Goal: Information Seeking & Learning: Learn about a topic

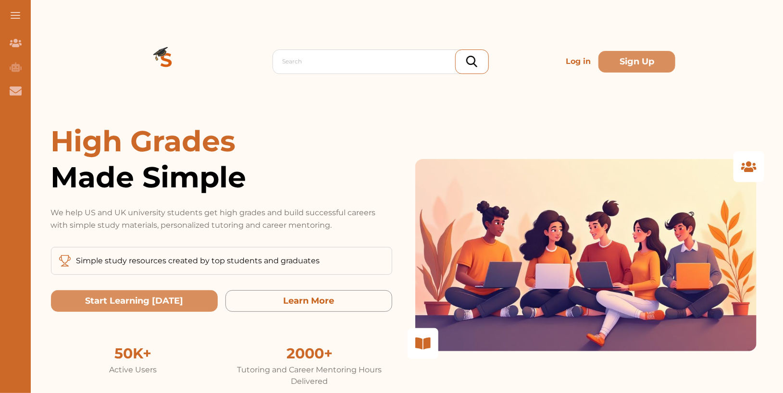
click at [577, 65] on p "Log in" at bounding box center [578, 61] width 33 height 19
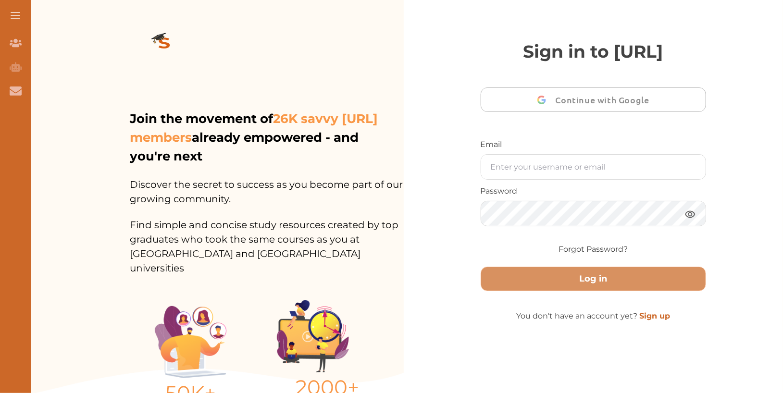
click at [539, 197] on p "Password" at bounding box center [594, 192] width 226 height 12
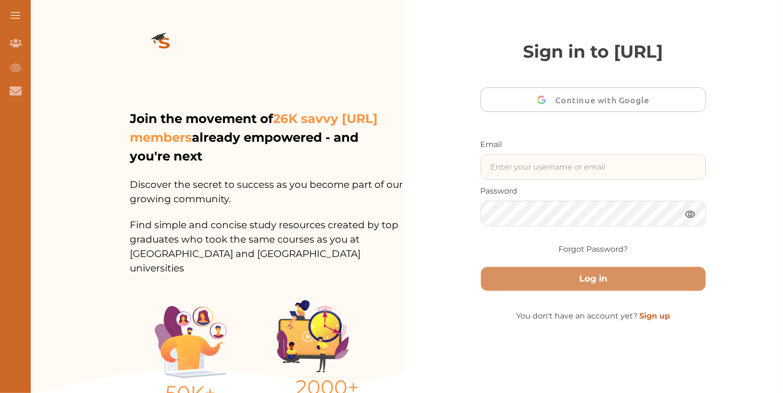
click at [539, 179] on input "text" at bounding box center [593, 167] width 225 height 25
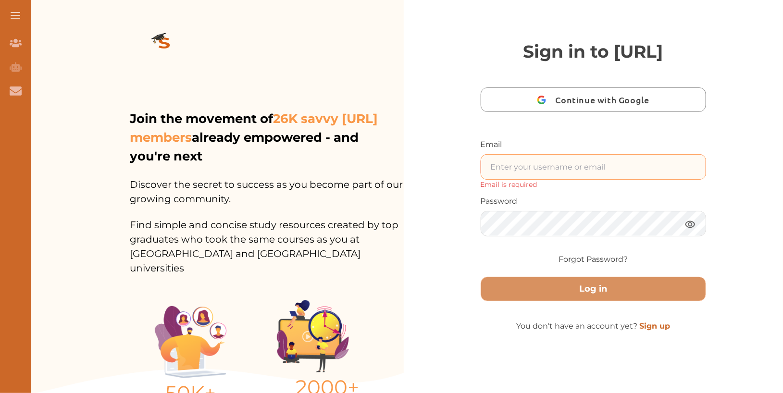
type input "[EMAIL_ADDRESS][DOMAIN_NAME]"
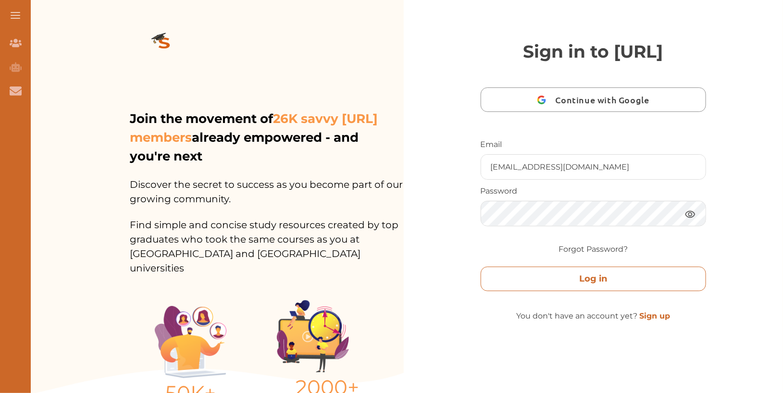
click at [531, 291] on button "Log in" at bounding box center [594, 279] width 226 height 25
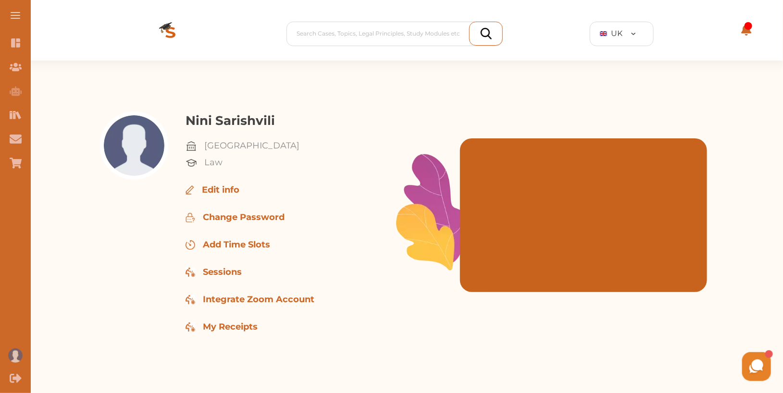
click at [173, 28] on img at bounding box center [170, 34] width 77 height 54
click at [12, 114] on icon "Study Materials" at bounding box center [11, 115] width 2 height 8
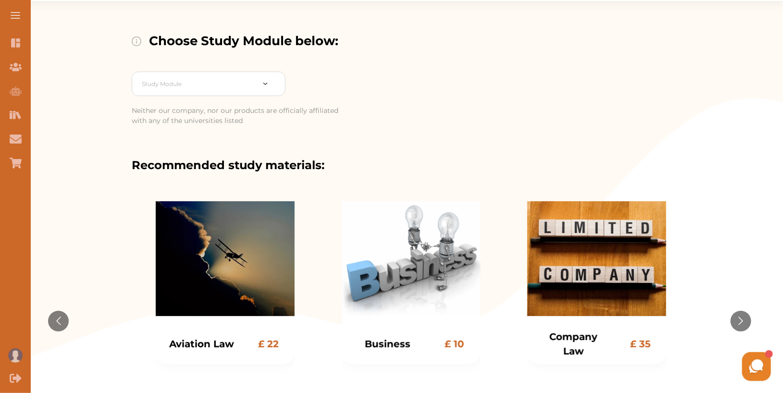
scroll to position [74, 0]
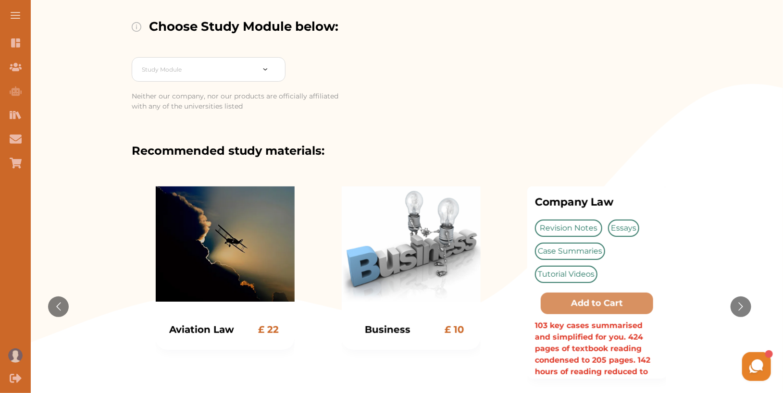
click at [587, 223] on div "Company Law £ 35 Company Law Revision Notes Essays Case Summaries Tutorial Vide…" at bounding box center [596, 307] width 139 height 240
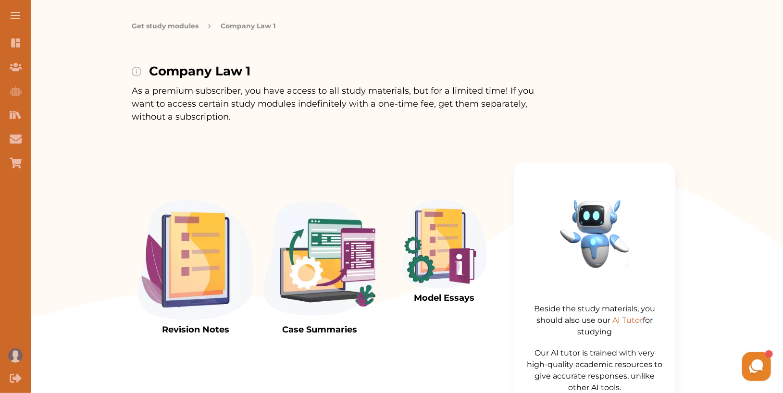
click at [223, 238] on img at bounding box center [195, 261] width 115 height 120
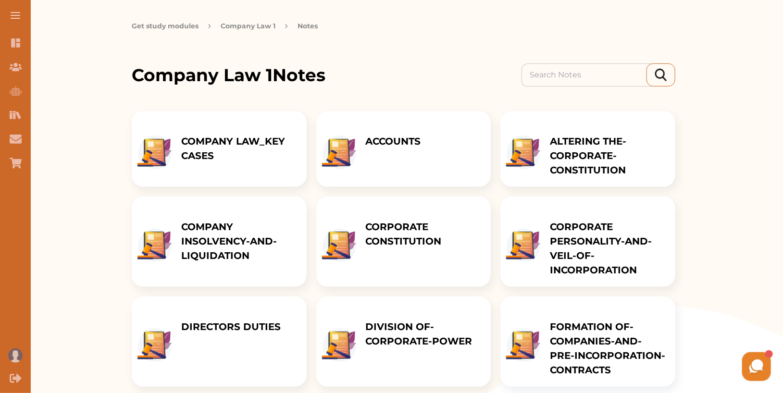
click at [425, 249] on div "CORPORATE CONSTITUTION" at bounding box center [423, 242] width 135 height 90
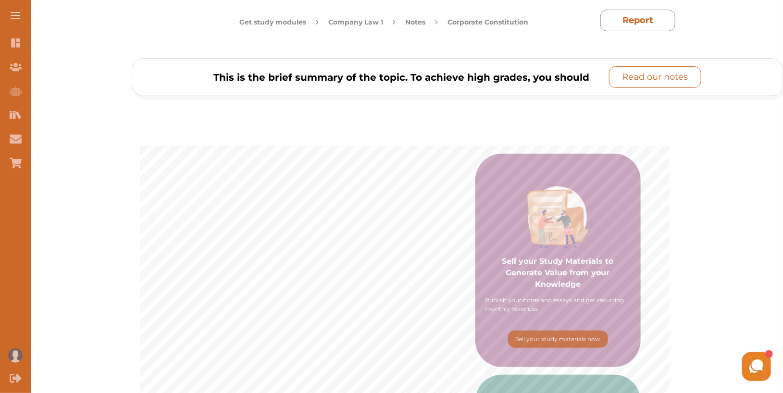
click at [663, 77] on p "Read our notes" at bounding box center [655, 77] width 66 height 13
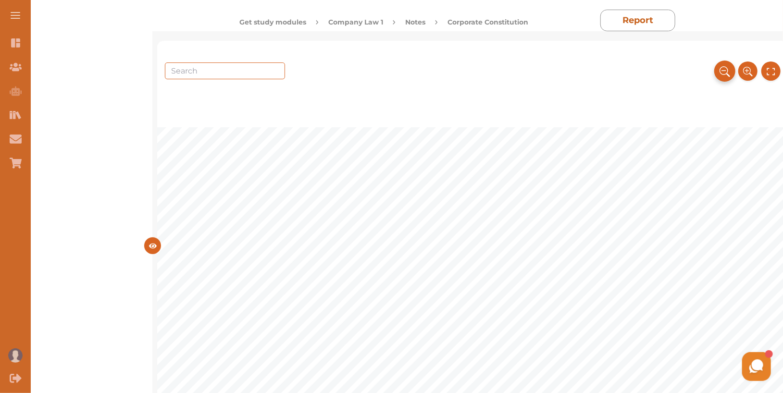
click at [721, 67] on icon at bounding box center [725, 71] width 11 height 16
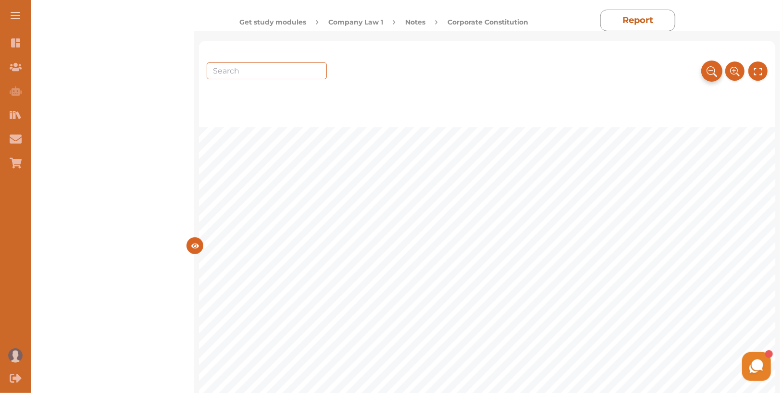
click at [721, 67] on div at bounding box center [735, 65] width 65 height 31
click at [757, 61] on button at bounding box center [758, 71] width 21 height 21
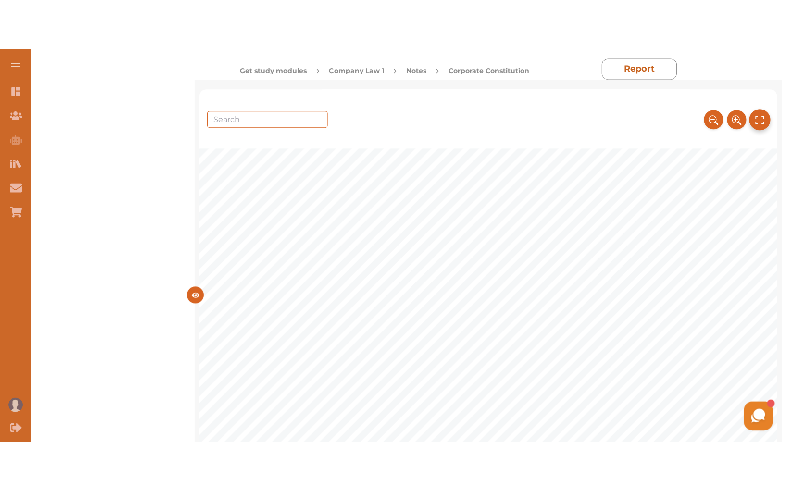
scroll to position [18, 0]
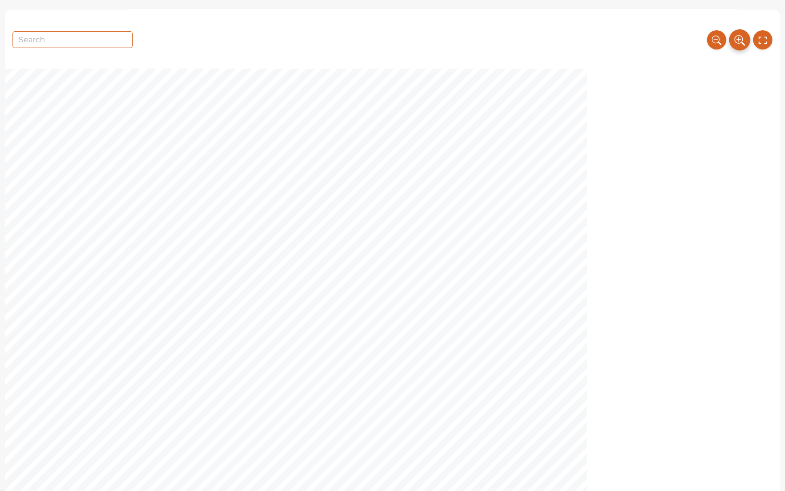
click at [745, 37] on button at bounding box center [739, 39] width 21 height 21
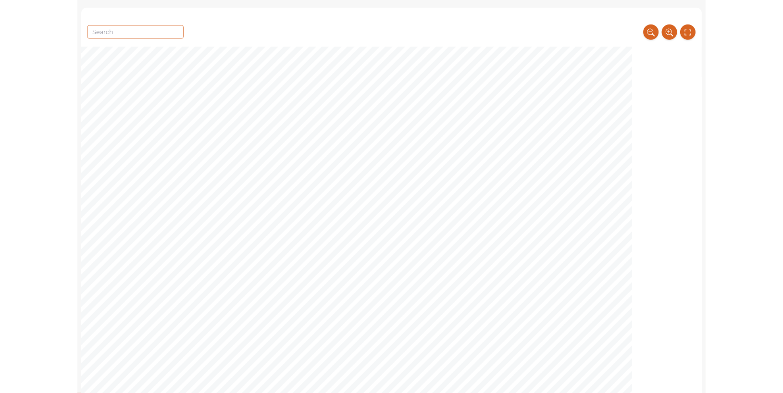
scroll to position [401, 0]
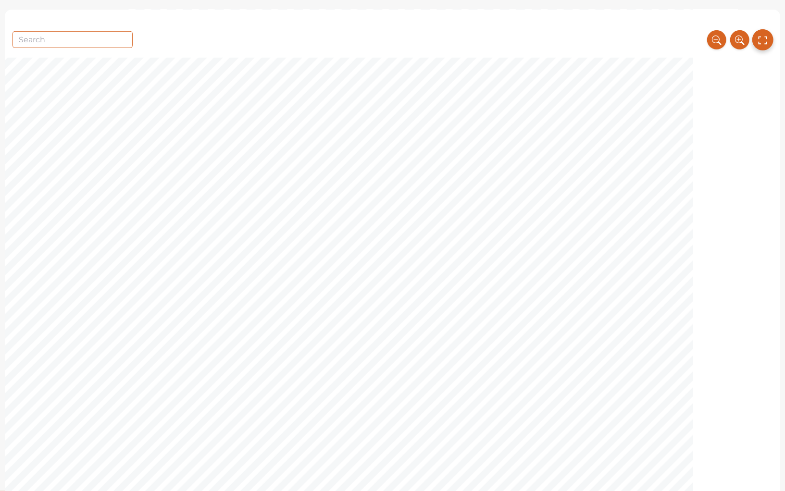
click at [762, 43] on icon at bounding box center [763, 40] width 11 height 16
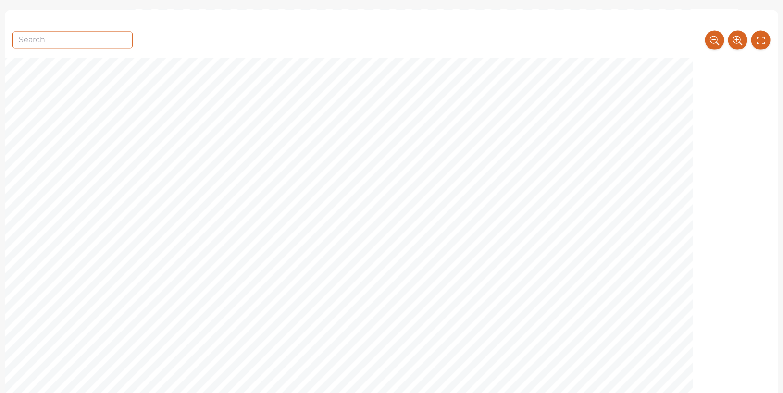
scroll to position [1001, 0]
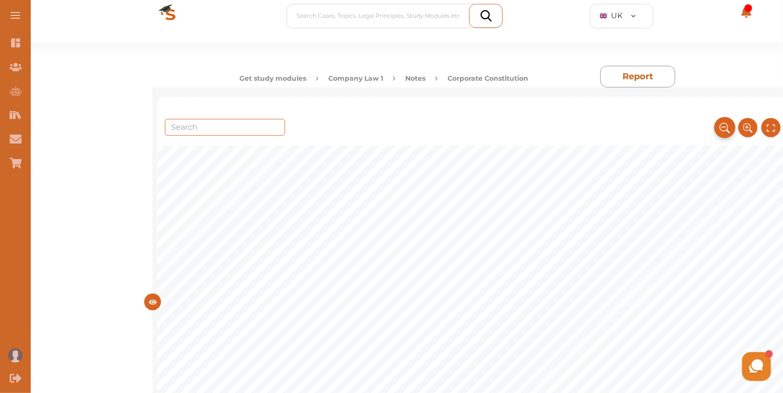
click at [724, 131] on icon at bounding box center [725, 128] width 11 height 16
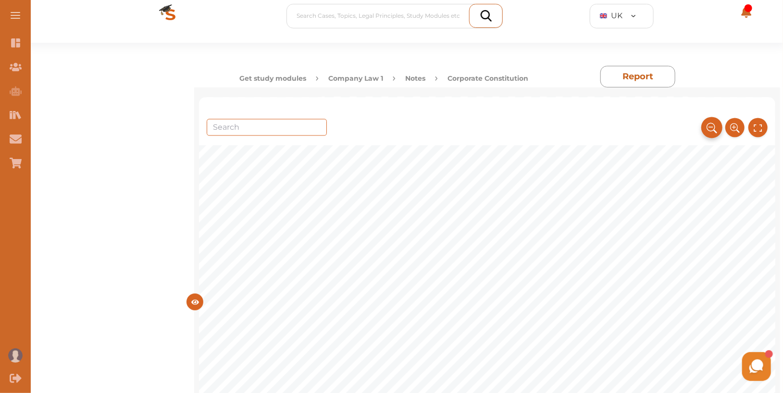
scroll to position [864, 0]
click at [713, 124] on icon at bounding box center [712, 128] width 11 height 16
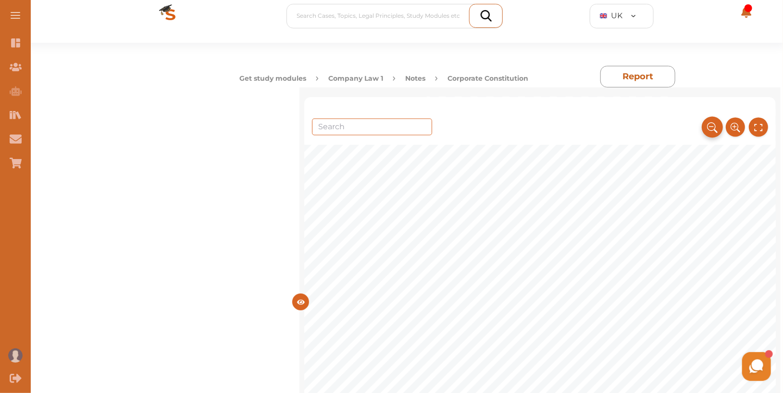
scroll to position [727, 0]
click at [730, 125] on icon at bounding box center [734, 127] width 9 height 9
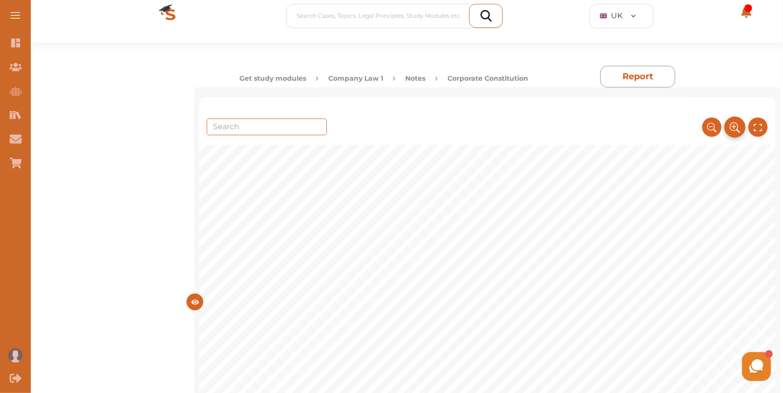
click at [730, 125] on icon at bounding box center [735, 128] width 11 height 16
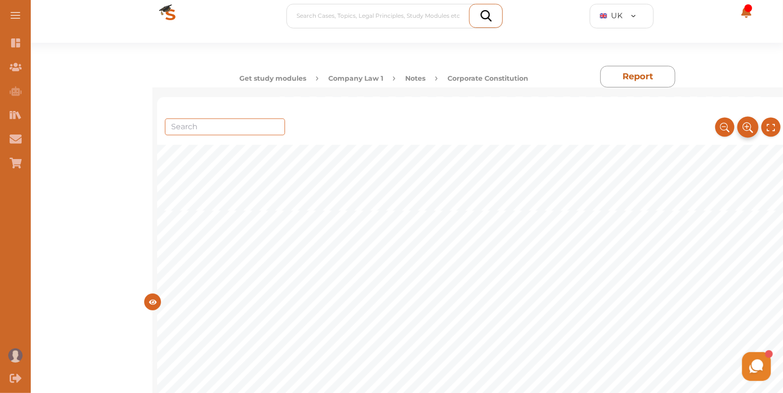
scroll to position [1001, 0]
click at [724, 126] on icon at bounding box center [725, 128] width 11 height 16
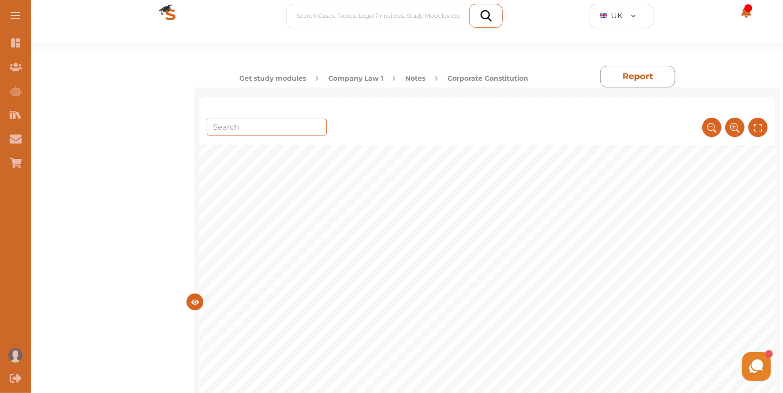
scroll to position [1727, 0]
click at [740, 124] on button at bounding box center [735, 127] width 21 height 21
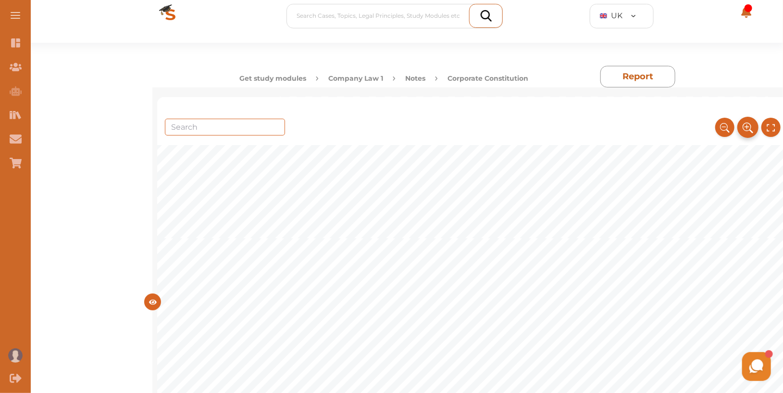
scroll to position [2001, 0]
